Goal: Information Seeking & Learning: Understand process/instructions

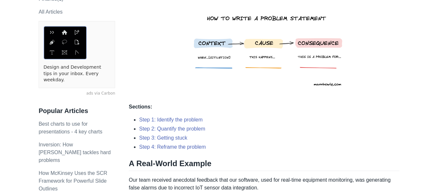
scroll to position [195, 0]
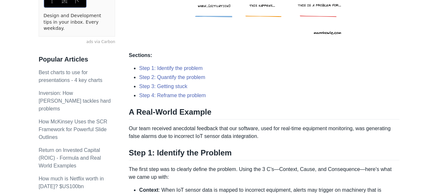
click at [133, 130] on p "Our team received anecdotal feedback that our software, used for real-time equi…" at bounding box center [264, 133] width 270 height 16
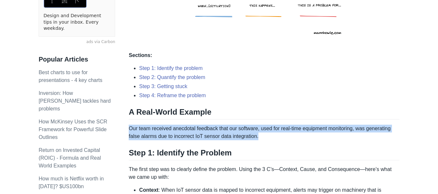
click at [133, 130] on p "Our team received anecdotal feedback that our software, used for real-time equi…" at bounding box center [264, 133] width 270 height 16
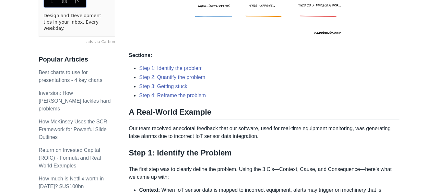
click at [203, 156] on h2 "Step 1: Identify the Problem" at bounding box center [264, 154] width 270 height 12
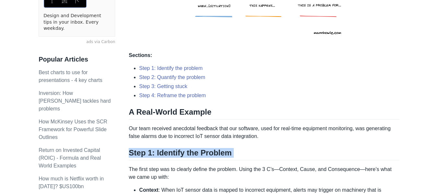
click at [203, 156] on h2 "Step 1: Identify the Problem" at bounding box center [264, 154] width 270 height 12
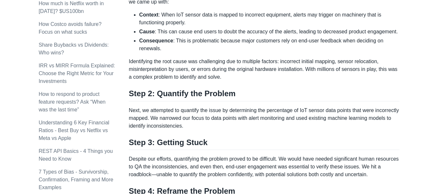
scroll to position [292, 0]
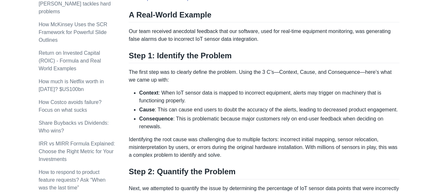
click at [193, 106] on li "Cause : This can cause end users to doubt the accuracy of the alerts, leading t…" at bounding box center [269, 110] width 260 height 8
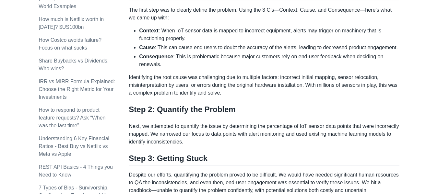
scroll to position [357, 0]
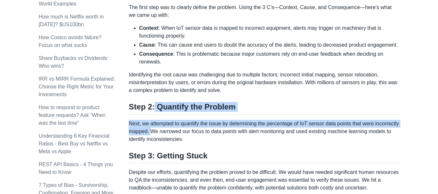
drag, startPoint x: 153, startPoint y: 107, endPoint x: 175, endPoint y: 135, distance: 35.6
click at [175, 135] on div "Here are the three C’s to writing a clear problem statement: Context : When… [s…" at bounding box center [264, 104] width 270 height 718
click at [171, 135] on div at bounding box center [171, 135] width 0 height 0
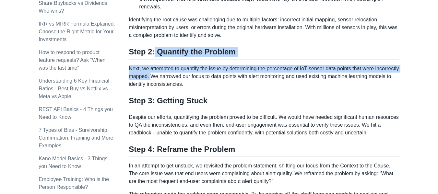
scroll to position [486, 0]
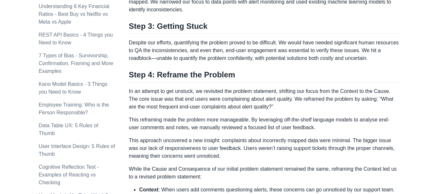
click at [123, 108] on div "Topics product (28) finance (28) management (23) engineering (14) marketing (10…" at bounding box center [84, 8] width 90 height 894
click at [173, 49] on p "Despite our efforts, quantifying the problem proved to be difficult. We would h…" at bounding box center [264, 50] width 270 height 23
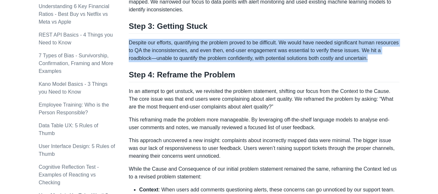
click at [173, 49] on p "Despite our efforts, quantifying the problem proved to be difficult. We would h…" at bounding box center [264, 50] width 270 height 23
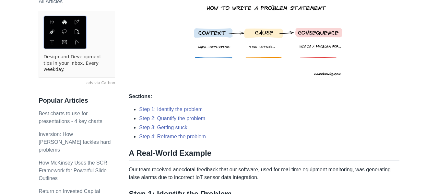
scroll to position [65, 0]
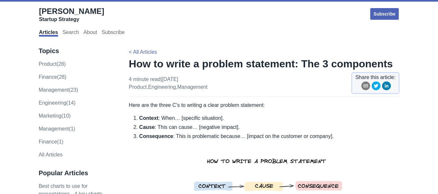
scroll to position [162, 0]
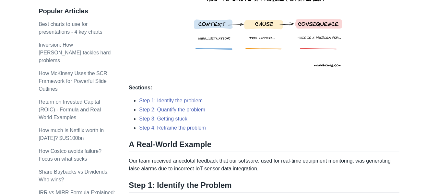
click at [286, 27] on img at bounding box center [269, 28] width 166 height 101
click at [244, 26] on img at bounding box center [269, 28] width 166 height 101
click at [244, 97] on li "Step 1: Identify the problem" at bounding box center [269, 101] width 260 height 8
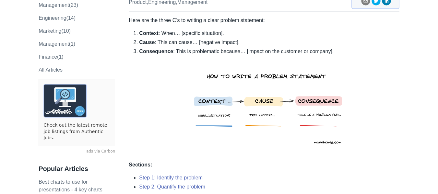
scroll to position [74, 0]
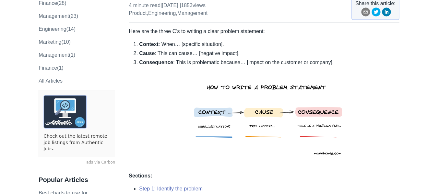
click at [242, 97] on img at bounding box center [269, 116] width 166 height 101
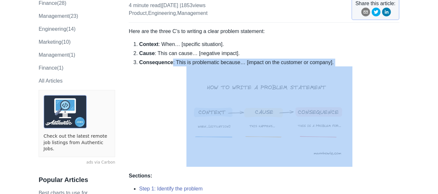
drag, startPoint x: 184, startPoint y: 74, endPoint x: 347, endPoint y: 156, distance: 182.8
click at [347, 156] on li "Consequence : This is problematic because… [impact on the customer or company]." at bounding box center [269, 113] width 260 height 108
